Goal: Navigation & Orientation: Find specific page/section

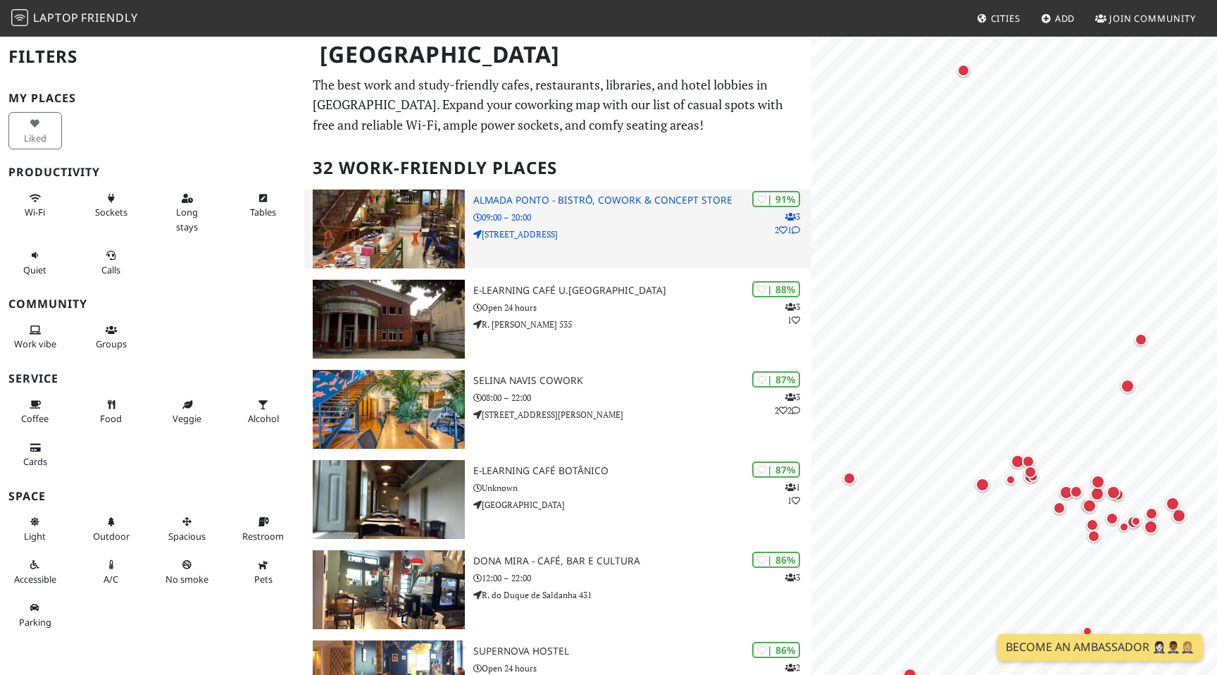
click at [630, 202] on h3 "[PERSON_NAME] - Bistrô, Cowork & Concept Store" at bounding box center [642, 200] width 338 height 12
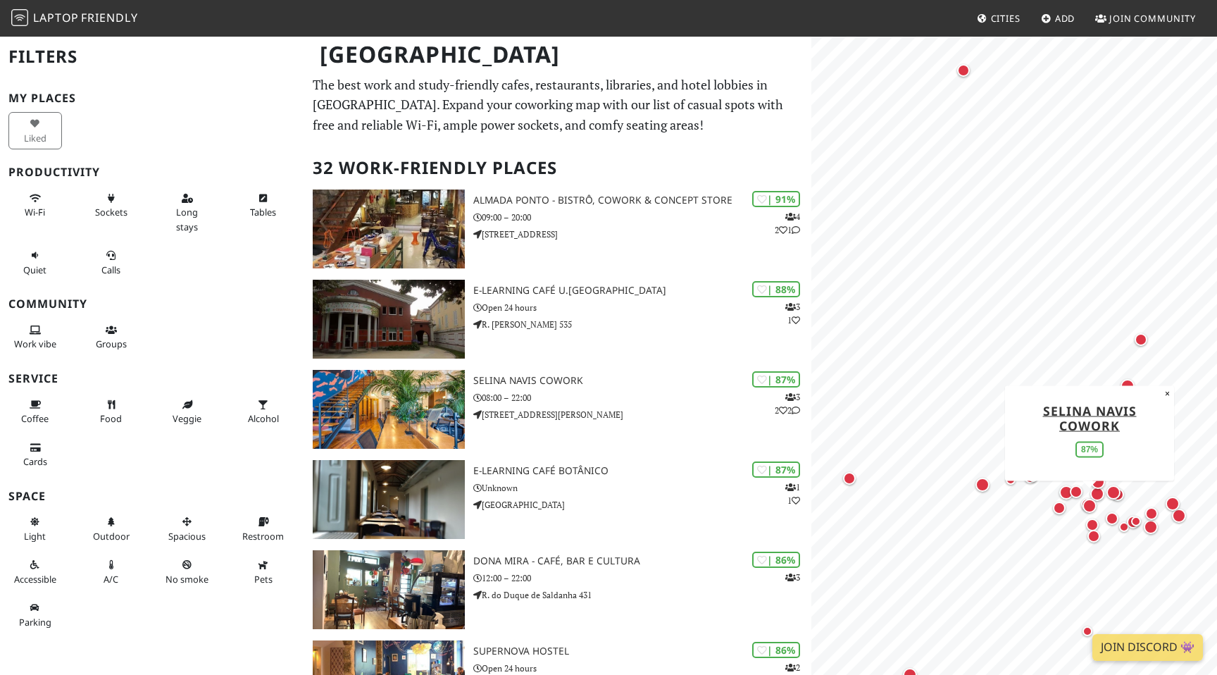
click at [1092, 504] on div "Map marker" at bounding box center [1089, 506] width 14 height 14
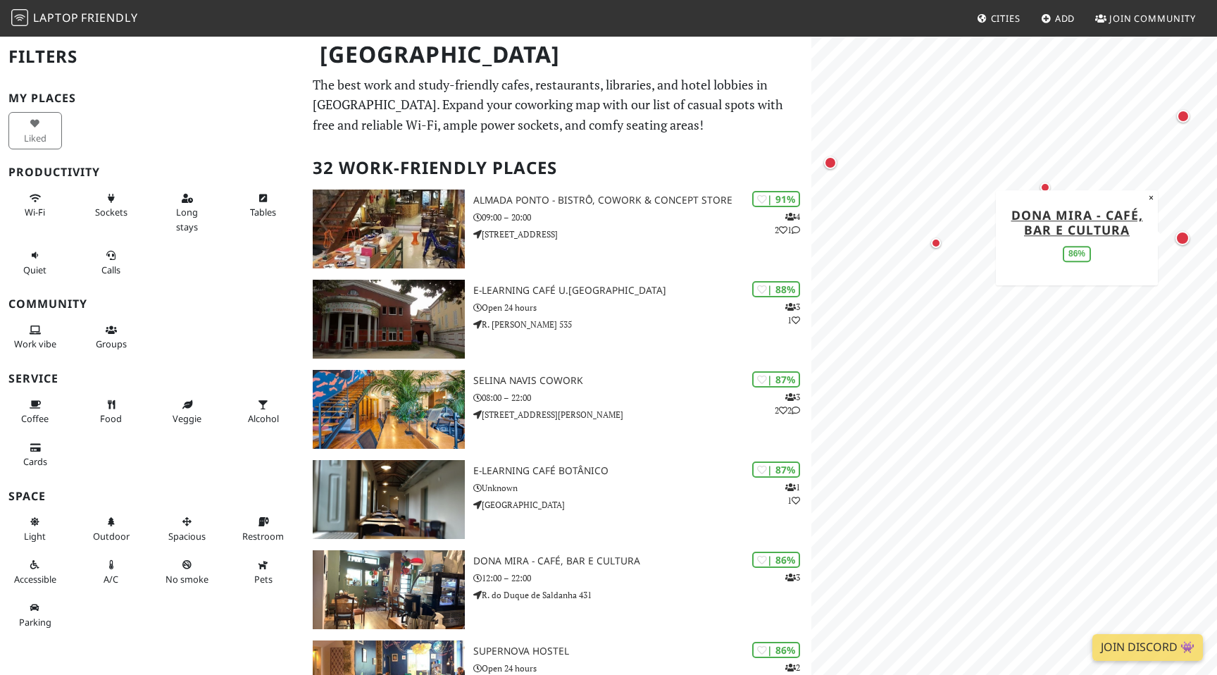
click at [1177, 242] on div "Map marker" at bounding box center [1182, 238] width 14 height 14
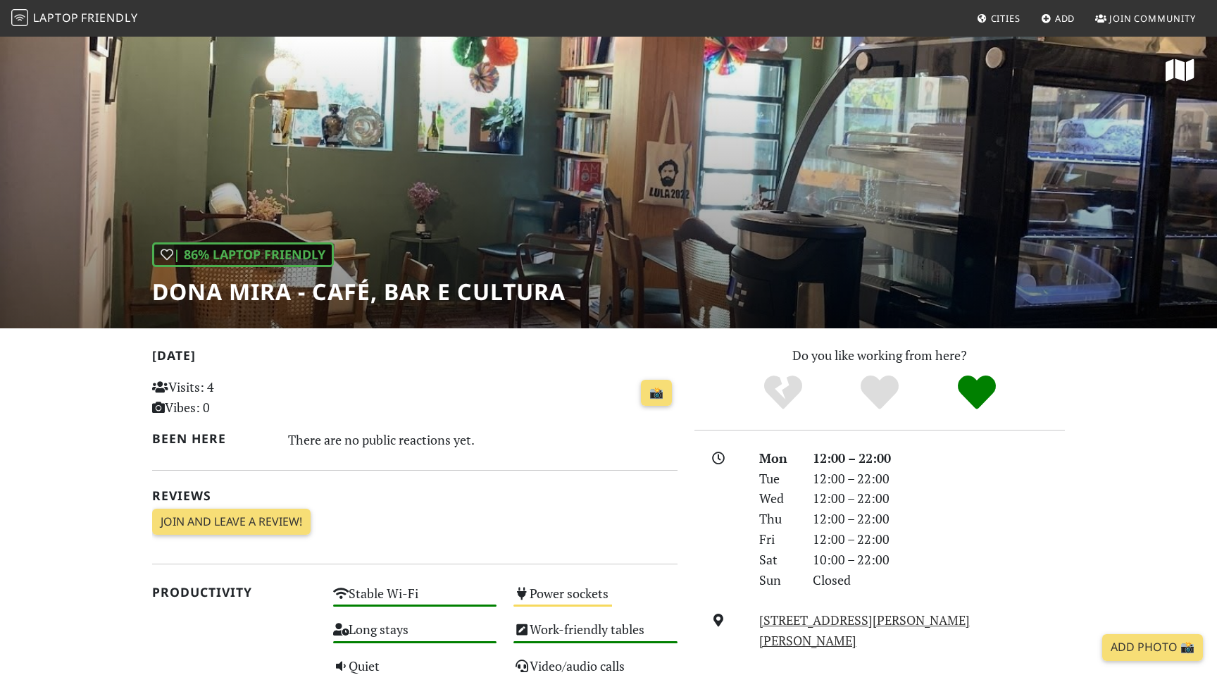
click at [488, 259] on div "| 86% Laptop Friendly [PERSON_NAME] - Café, Bar e Cultura" at bounding box center [358, 273] width 413 height 63
